Goal: Find specific page/section: Find specific page/section

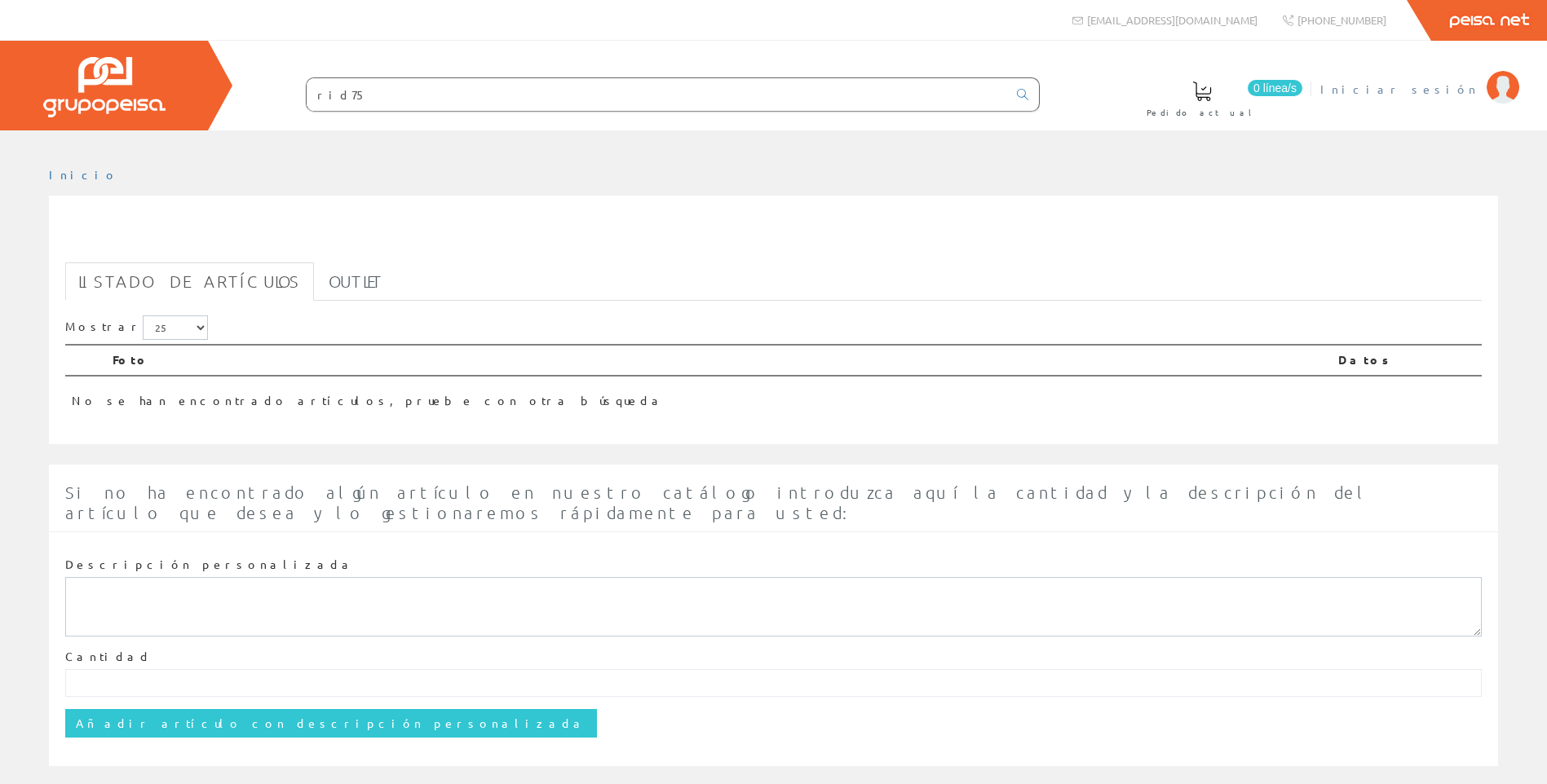
click at [1457, 92] on span "Iniciar sesión" at bounding box center [1399, 89] width 159 height 16
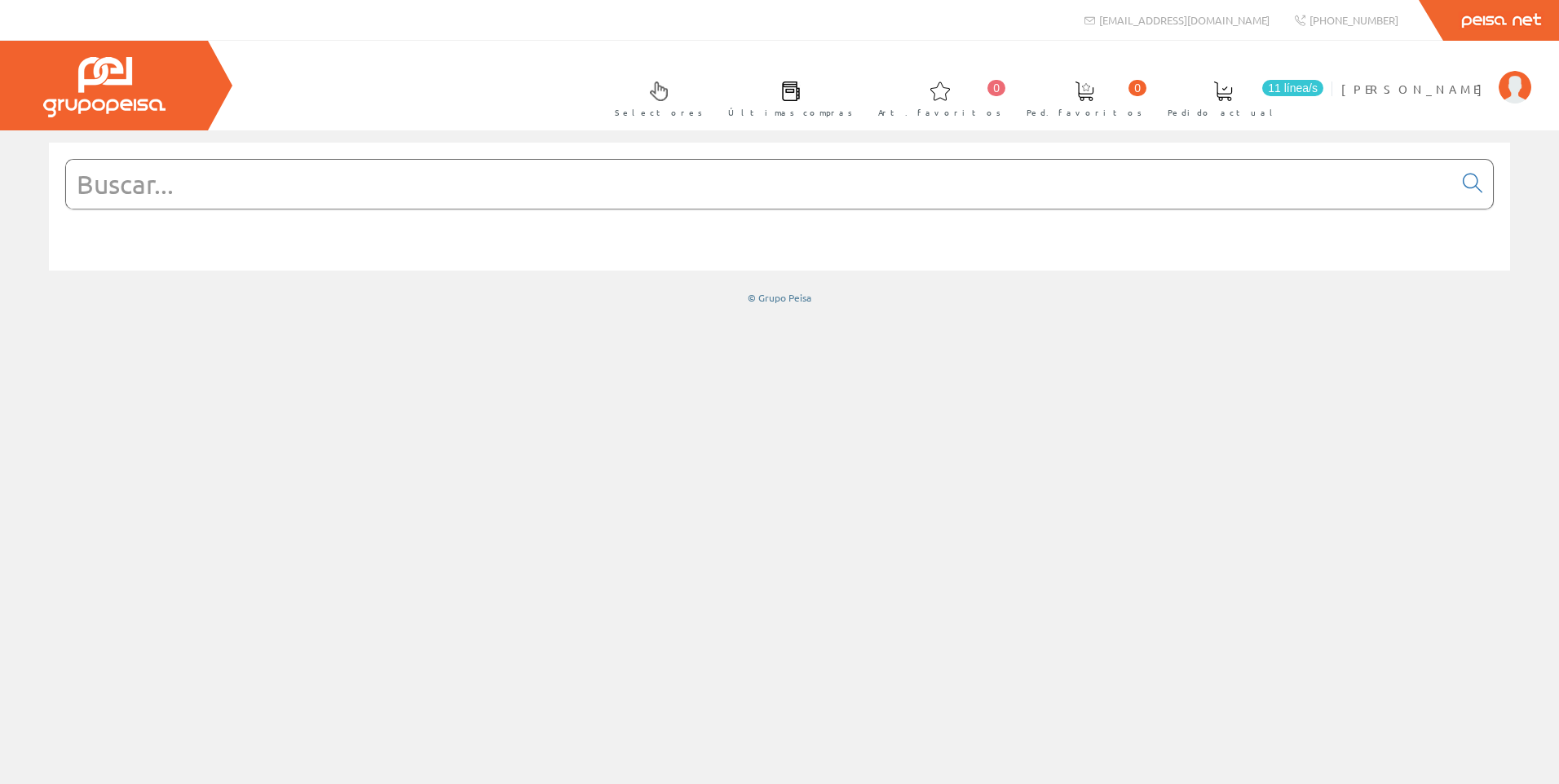
click at [1006, 199] on input "text" at bounding box center [759, 184] width 1387 height 49
click at [178, 192] on input "text" at bounding box center [759, 184] width 1387 height 49
